Goal: Navigation & Orientation: Find specific page/section

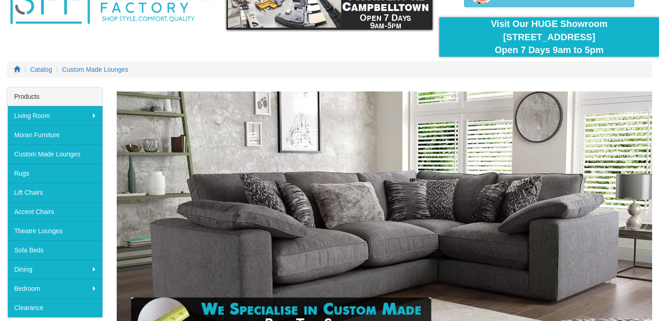
scroll to position [60, 0]
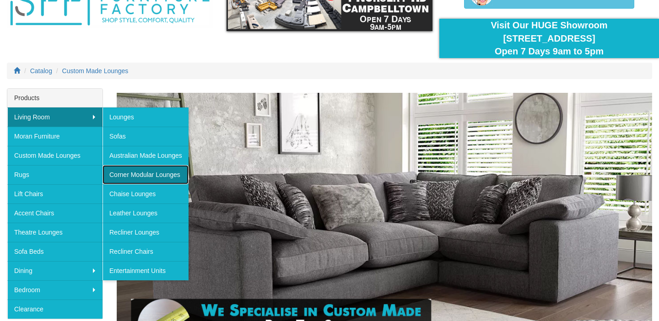
click at [134, 173] on link "Corner Modular Lounges" at bounding box center [146, 174] width 86 height 19
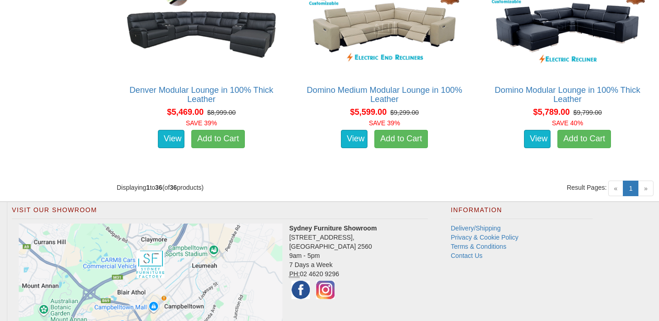
scroll to position [2766, 0]
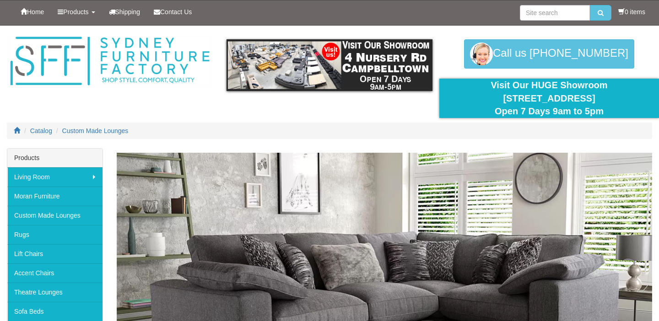
scroll to position [60, 0]
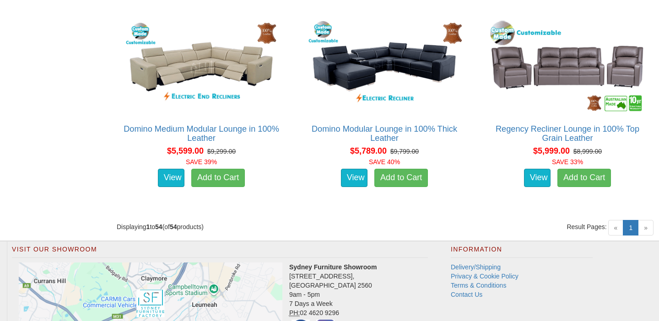
scroll to position [4001, 0]
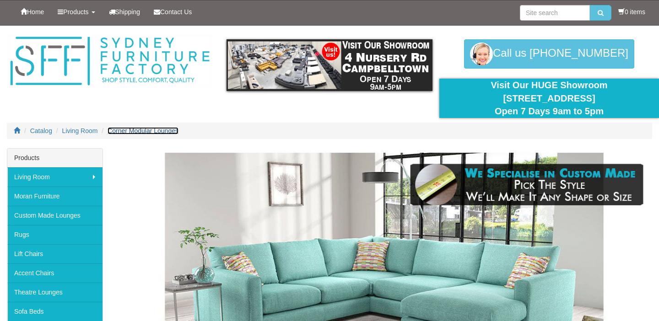
click at [146, 131] on span "Corner Modular Lounges" at bounding box center [143, 130] width 71 height 7
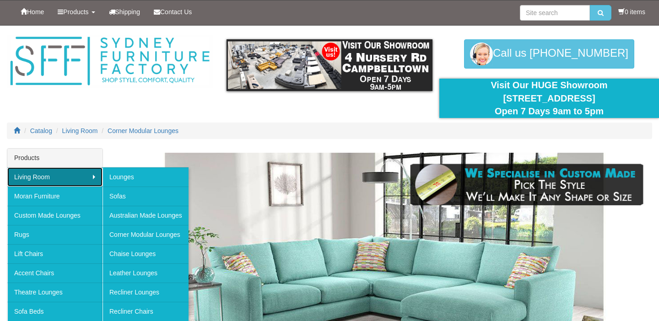
click at [76, 174] on link "Living Room" at bounding box center [54, 177] width 95 height 19
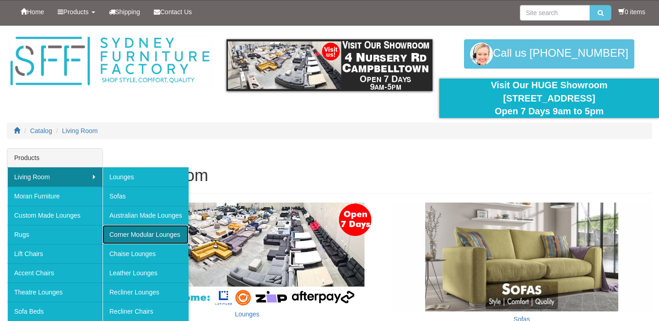
click at [121, 233] on link "Corner Modular Lounges" at bounding box center [146, 234] width 86 height 19
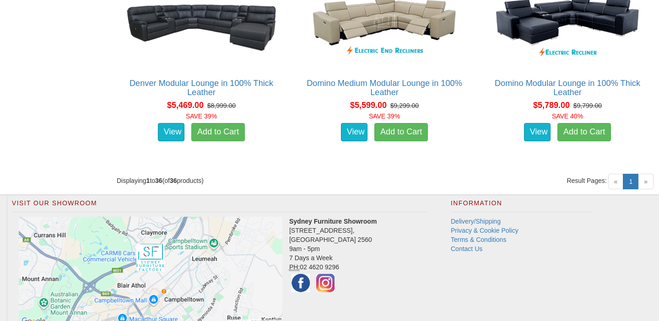
scroll to position [2805, 0]
